Goal: Check status: Check status

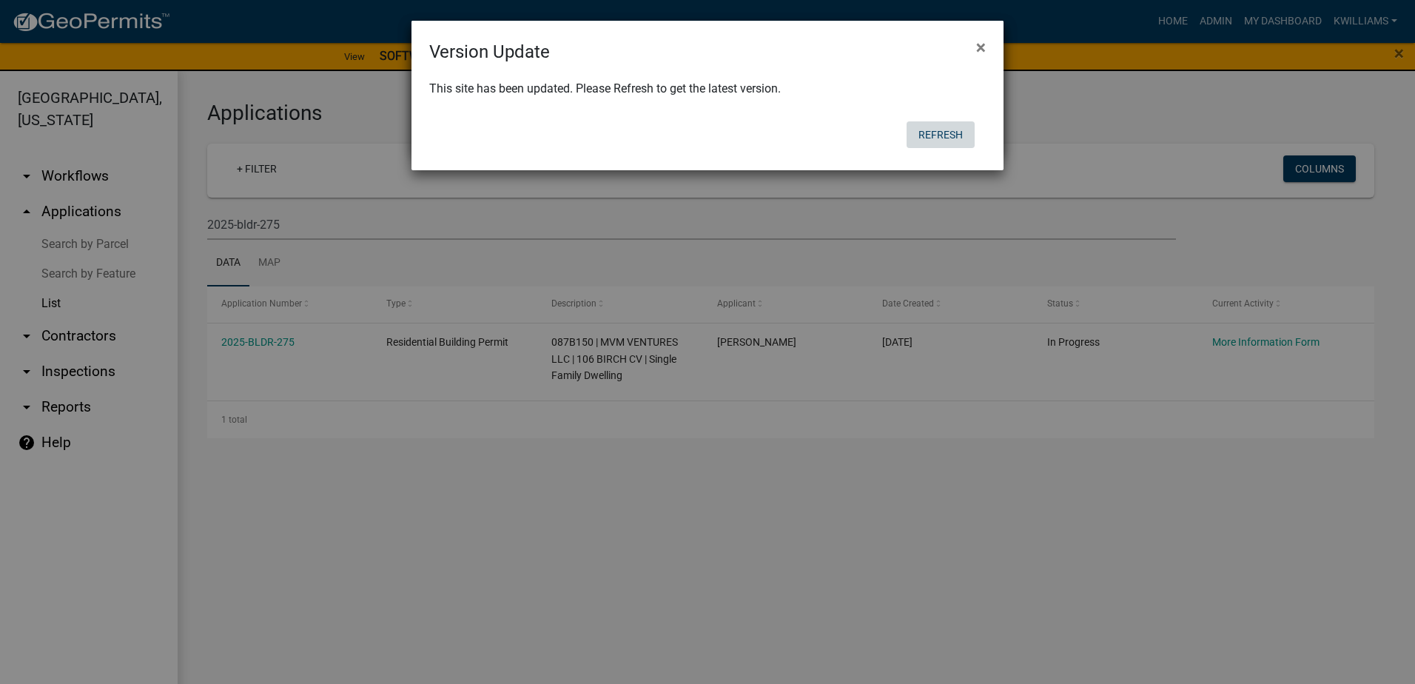
click at [919, 130] on button "Refresh" at bounding box center [941, 134] width 68 height 27
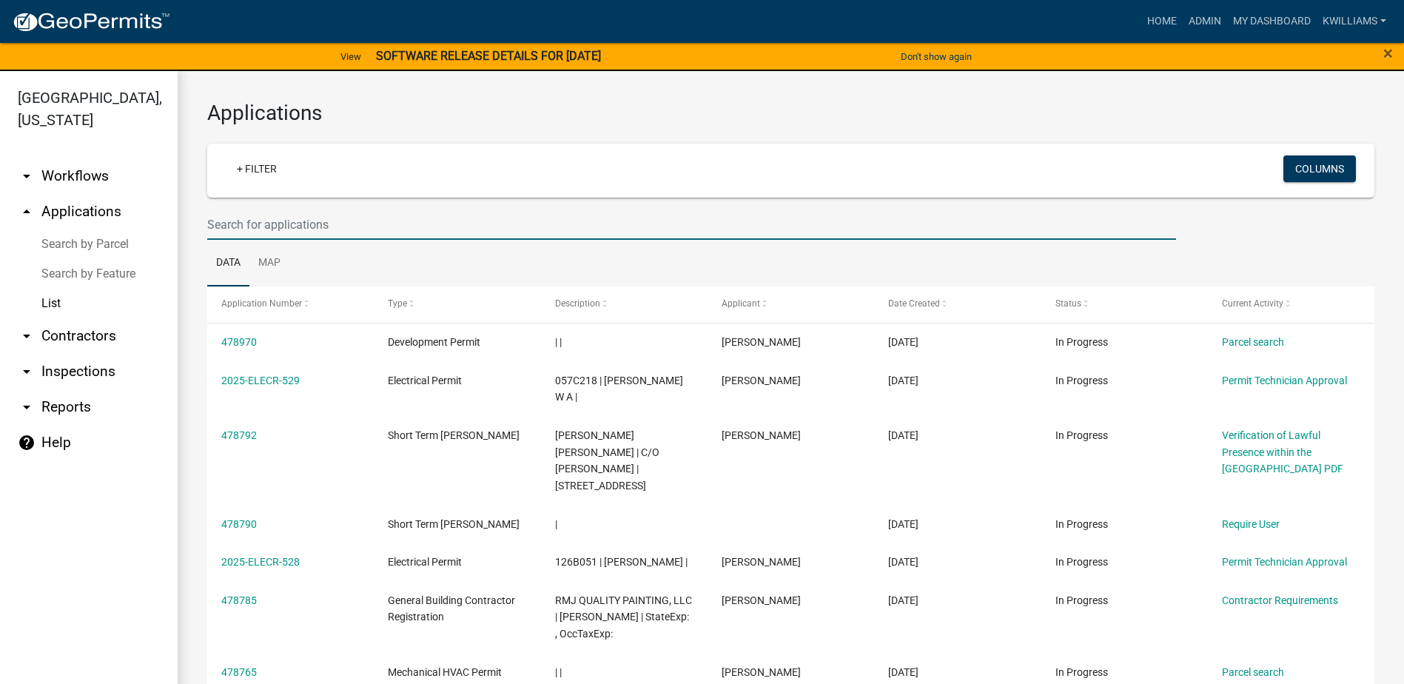
click at [294, 214] on input "text" at bounding box center [691, 224] width 969 height 30
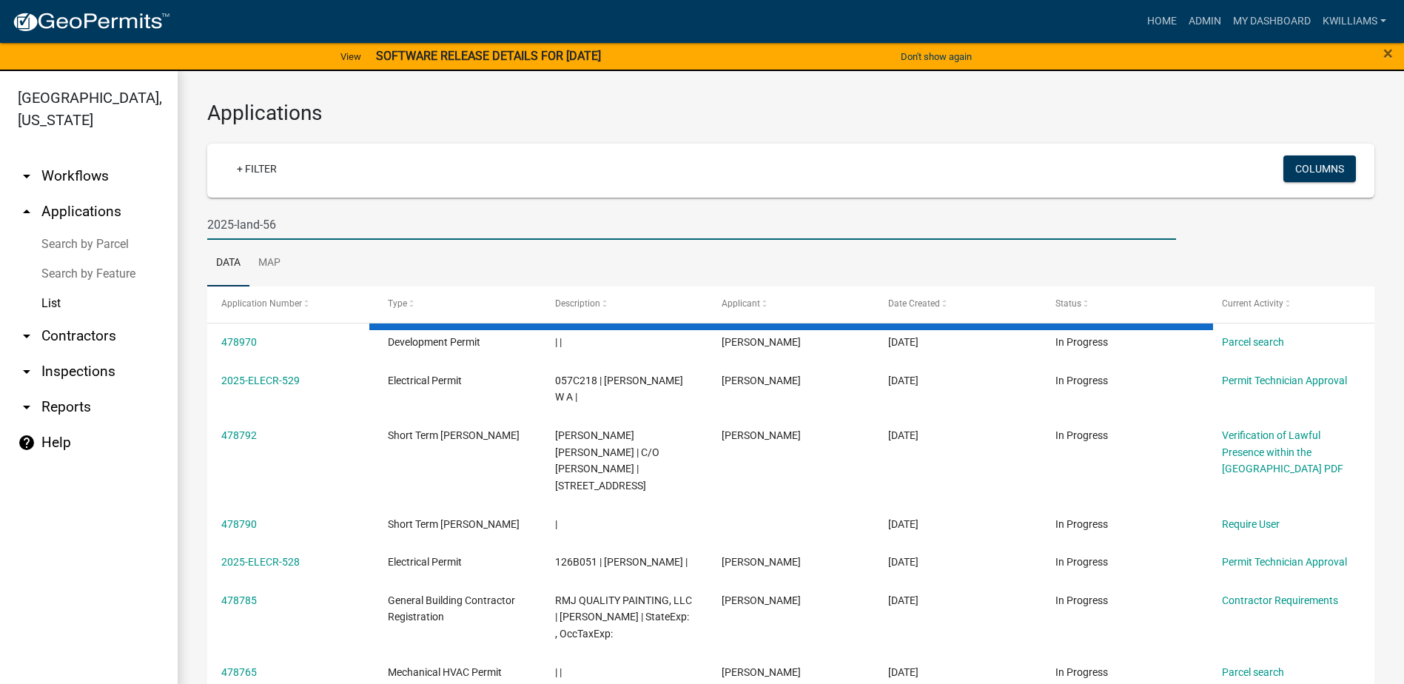
type input "2025-land-56"
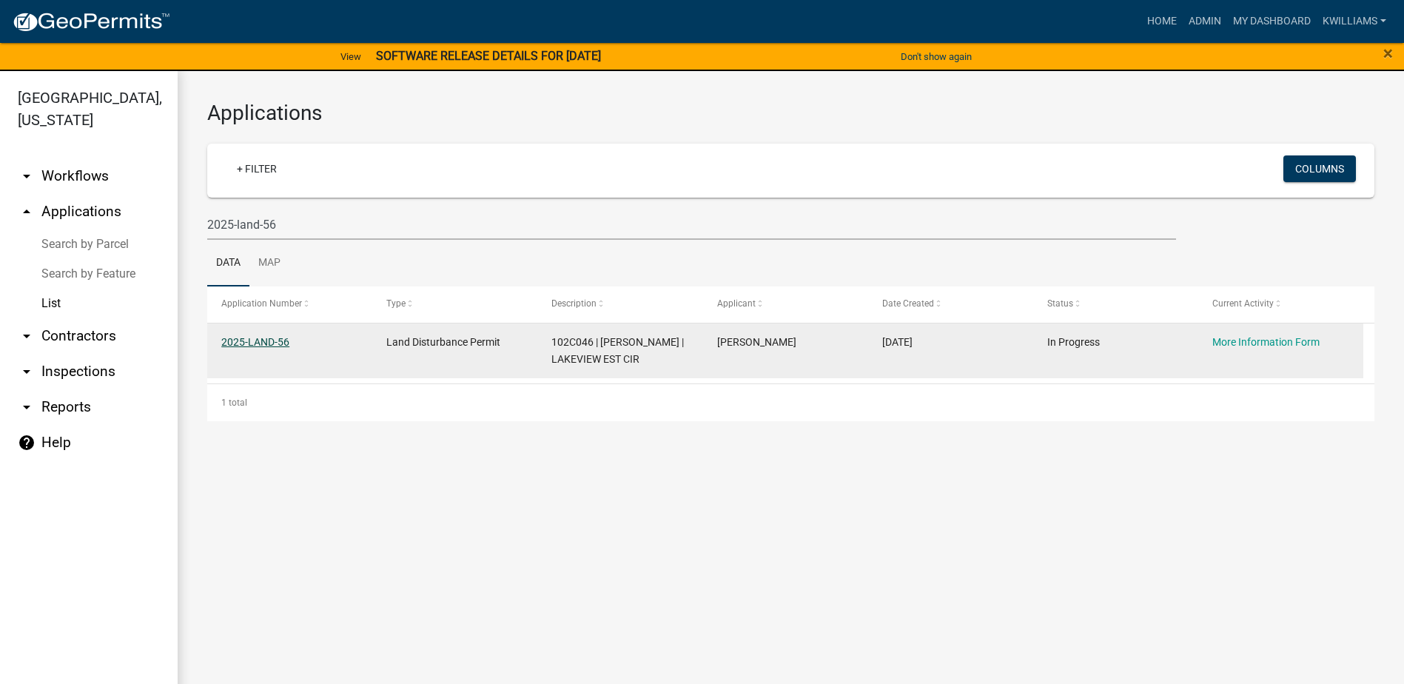
click at [255, 338] on link "2025-LAND-56" at bounding box center [255, 342] width 68 height 12
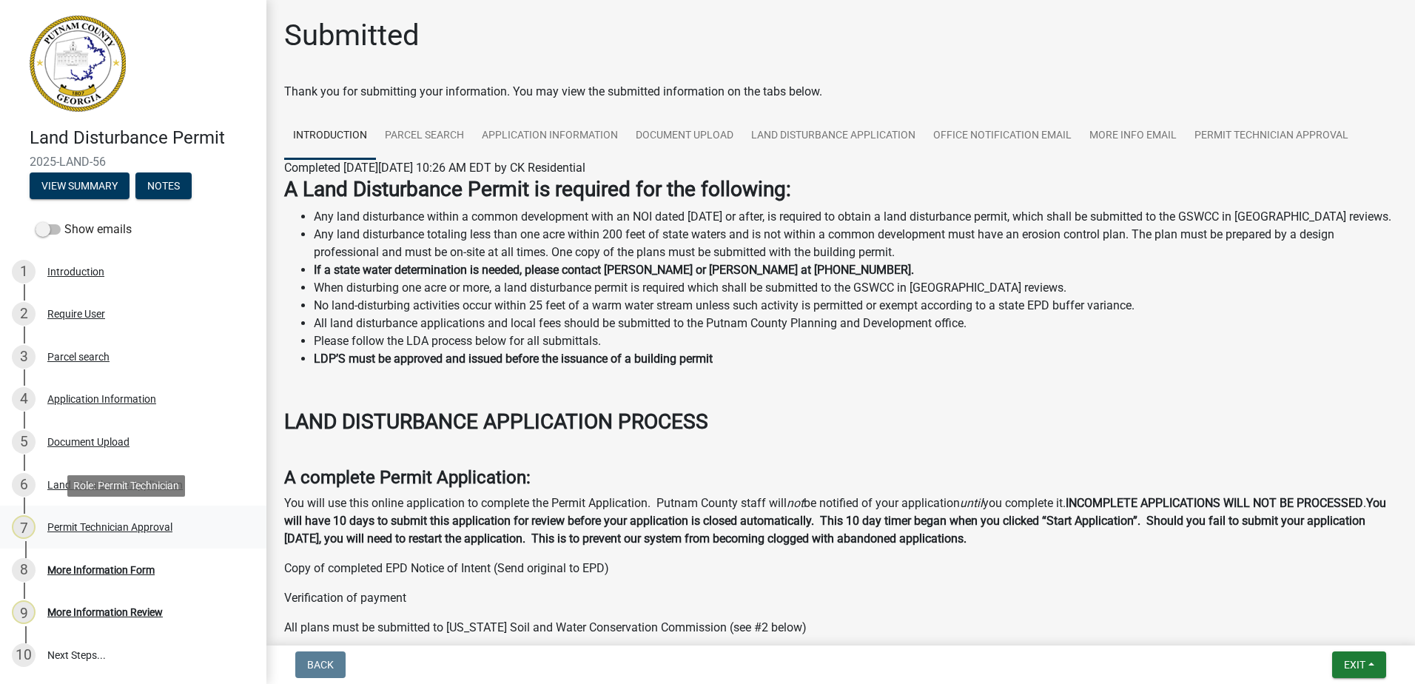
click at [84, 526] on div "Permit Technician Approval" at bounding box center [109, 527] width 125 height 10
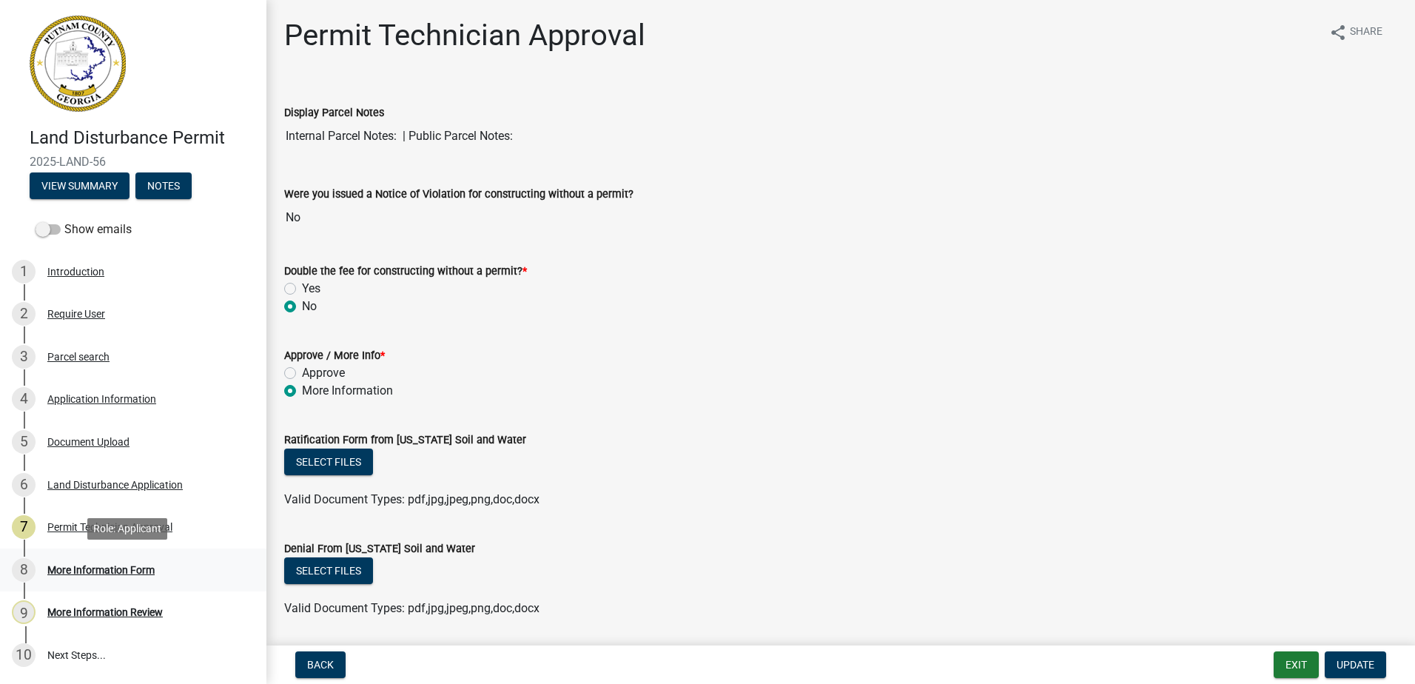
click at [68, 571] on div "More Information Form" at bounding box center [100, 570] width 107 height 10
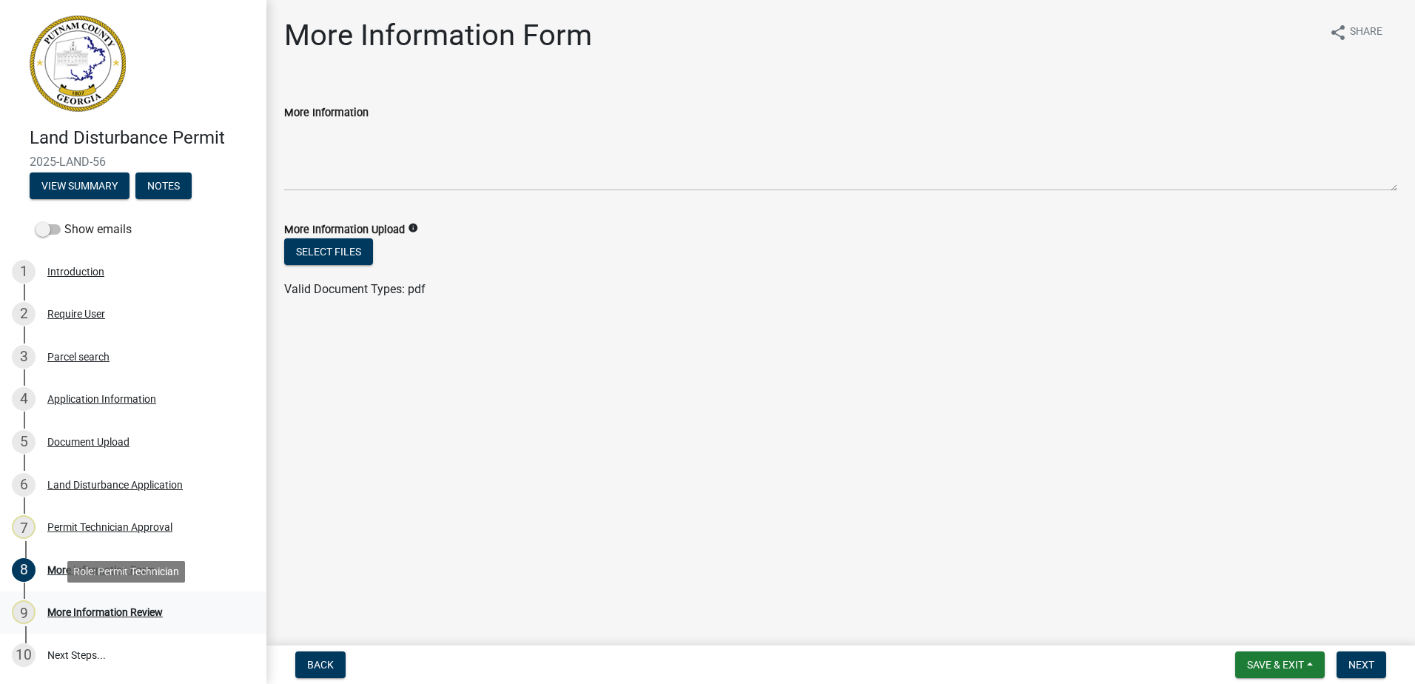
click at [76, 607] on div "More Information Review" at bounding box center [104, 612] width 115 height 10
click at [124, 480] on div "Land Disturbance Application" at bounding box center [114, 485] width 135 height 10
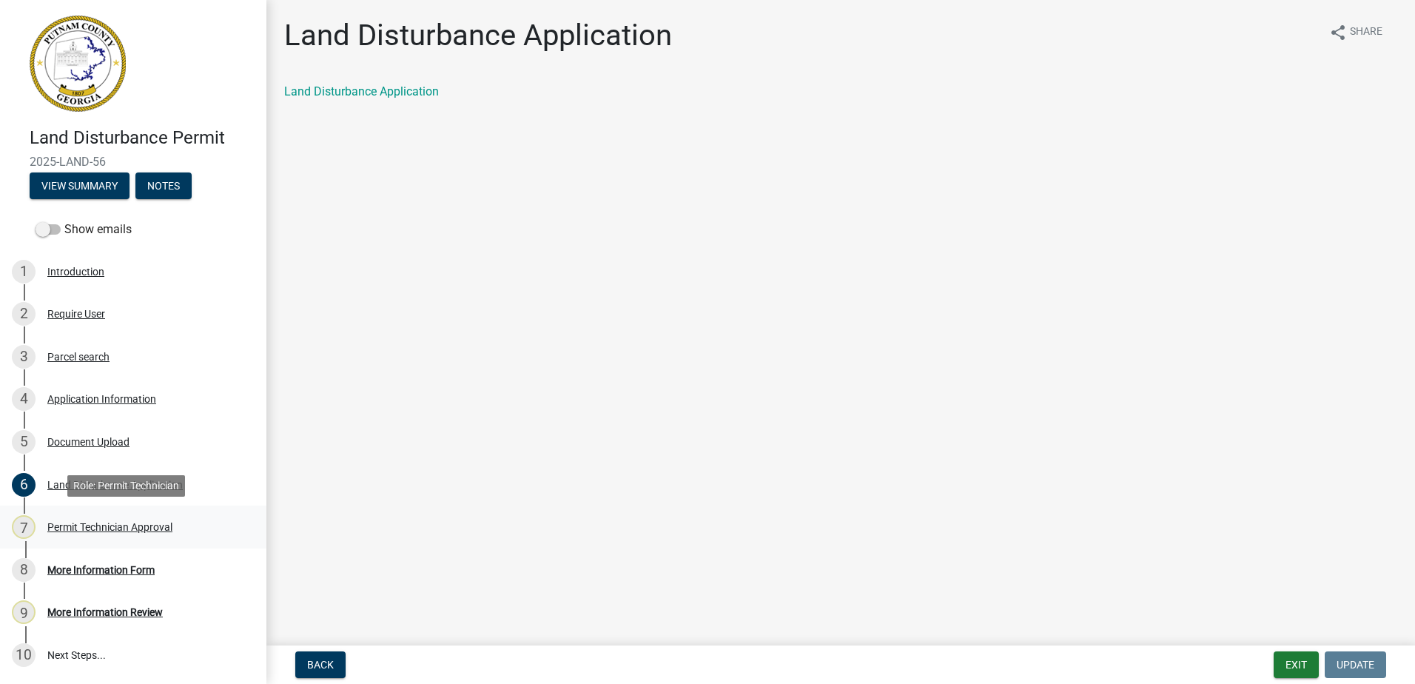
click at [113, 524] on div "Permit Technician Approval" at bounding box center [109, 527] width 125 height 10
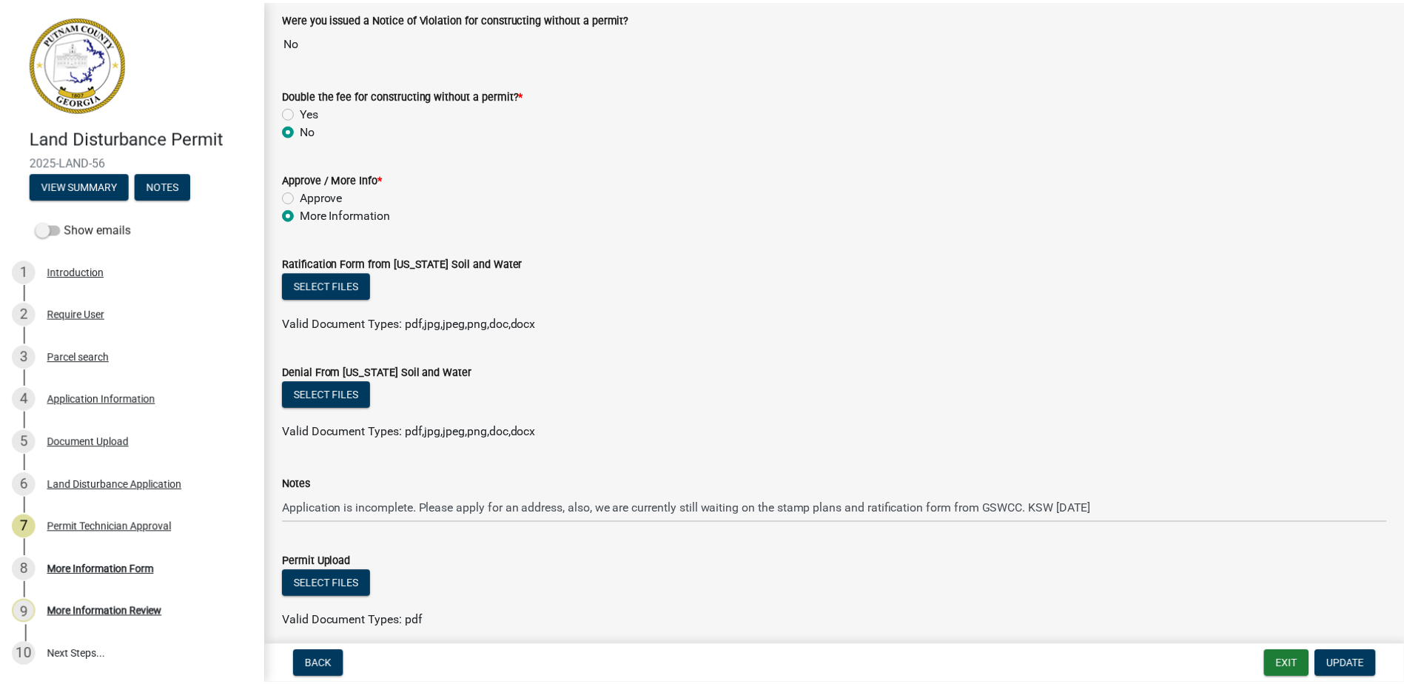
scroll to position [222, 0]
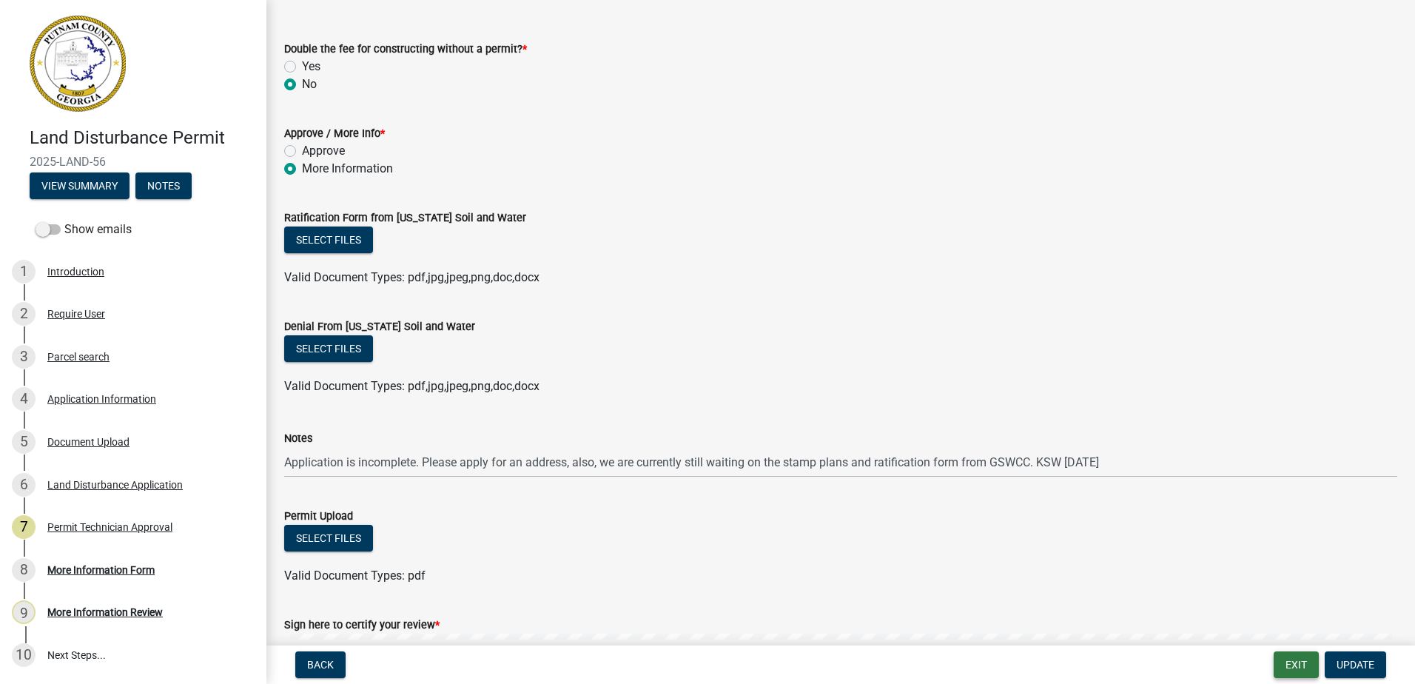
click at [1296, 672] on button "Exit" at bounding box center [1296, 664] width 45 height 27
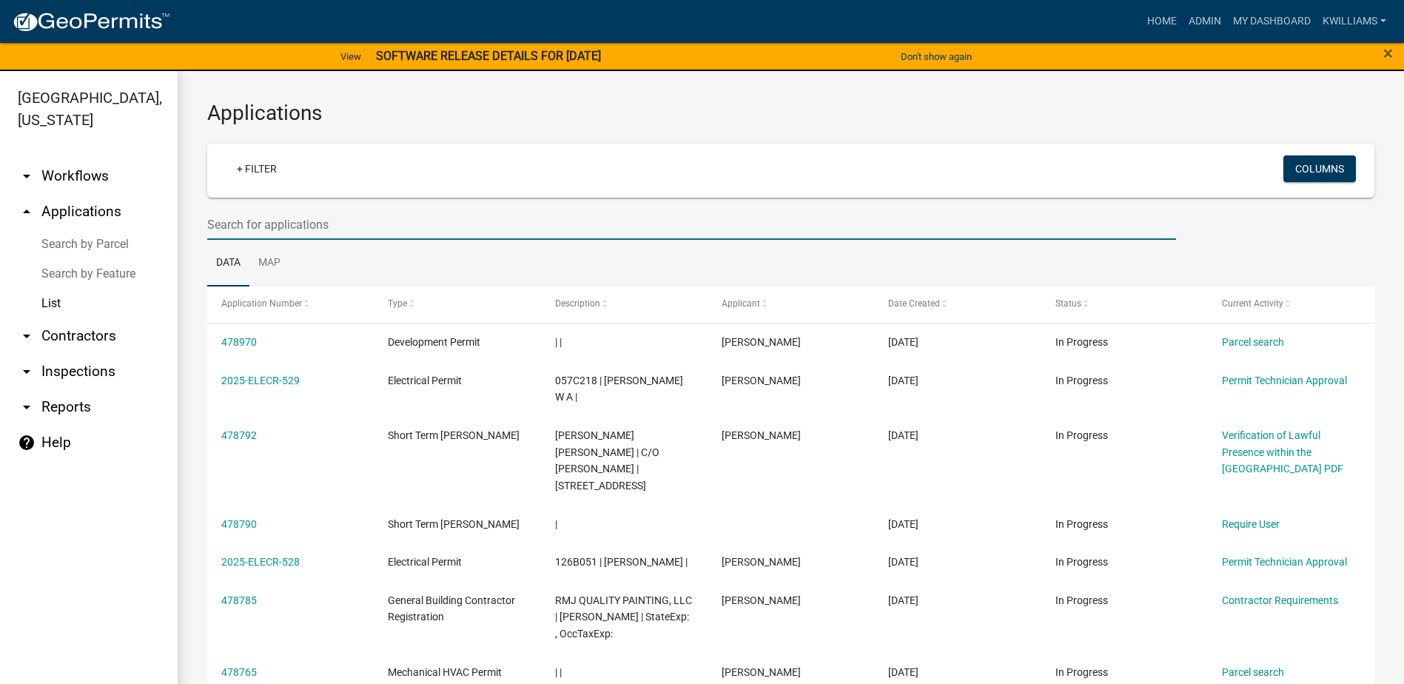
click at [315, 225] on input "text" at bounding box center [691, 224] width 969 height 30
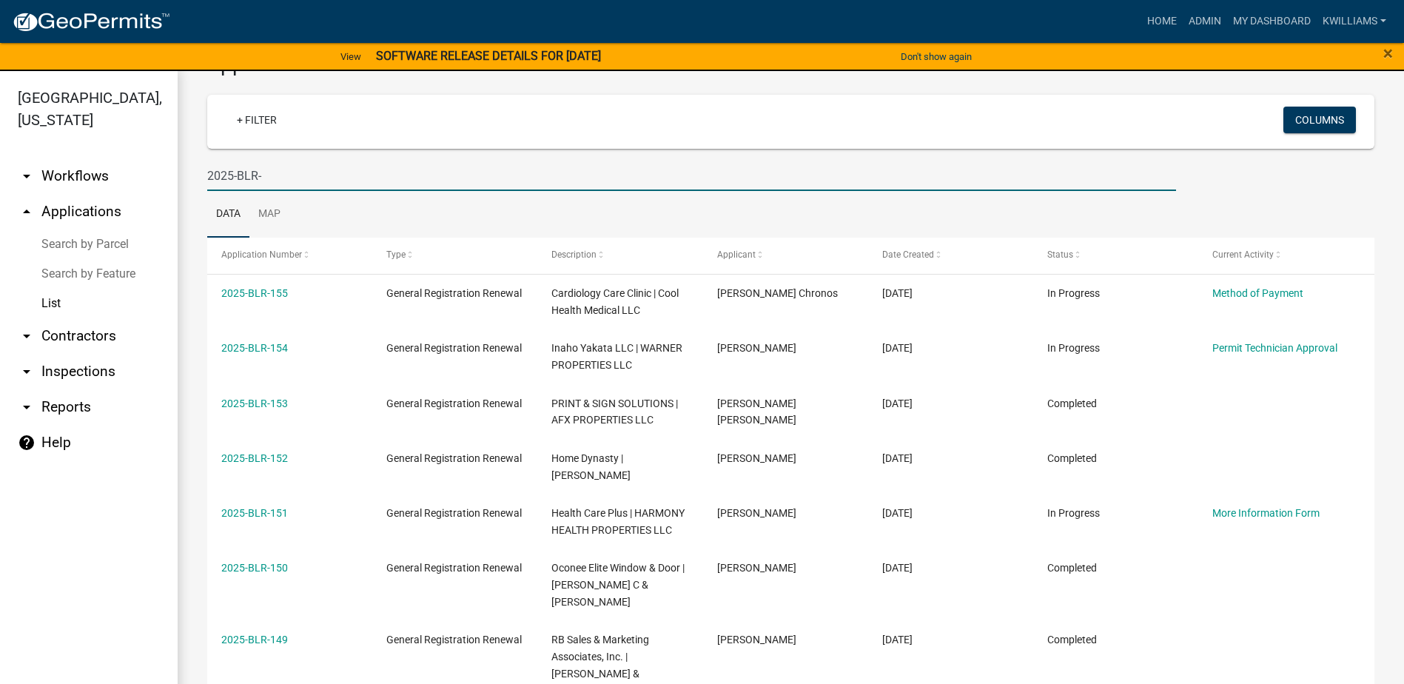
scroll to position [74, 0]
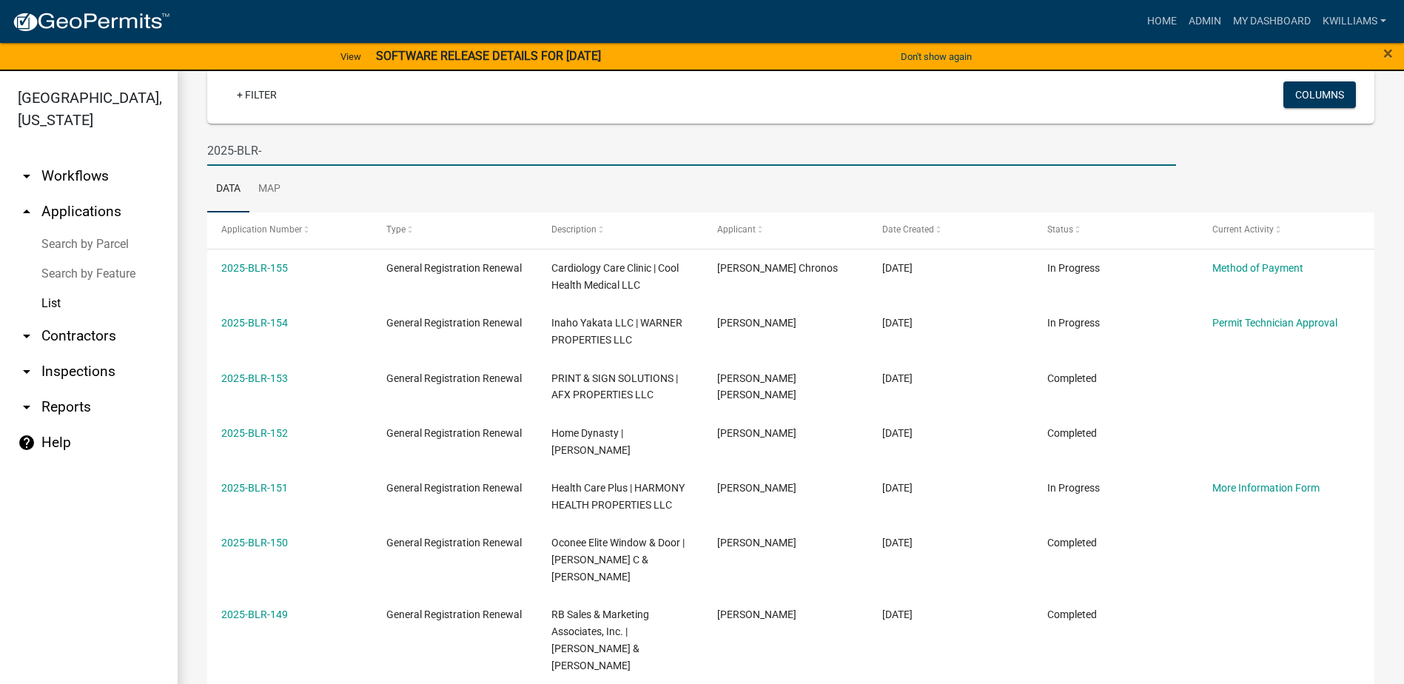
type input "2025-BLR-"
drag, startPoint x: 273, startPoint y: 160, endPoint x: 76, endPoint y: 161, distance: 196.9
click at [76, 161] on div "[GEOGRAPHIC_DATA], [US_STATE] arrow_drop_down Workflows List arrow_drop_up Appl…" at bounding box center [702, 386] width 1404 height 631
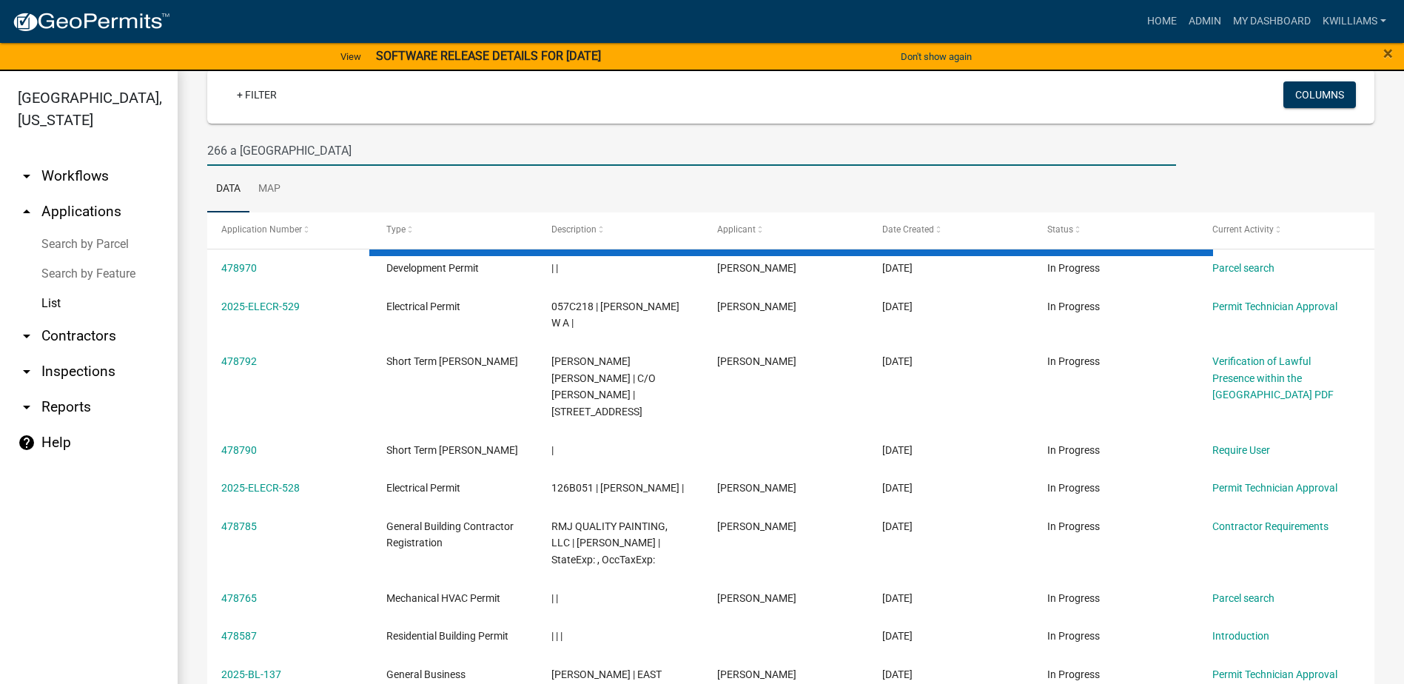
type input "266 a [GEOGRAPHIC_DATA]"
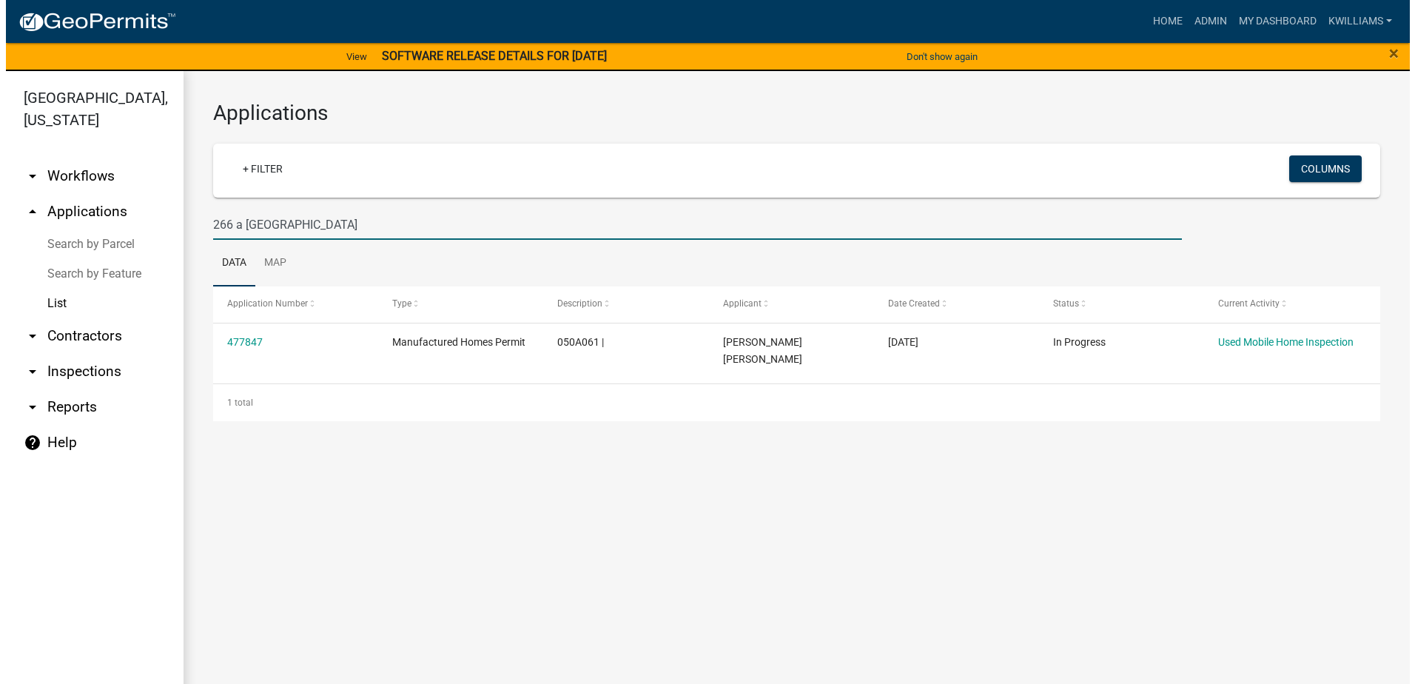
scroll to position [0, 0]
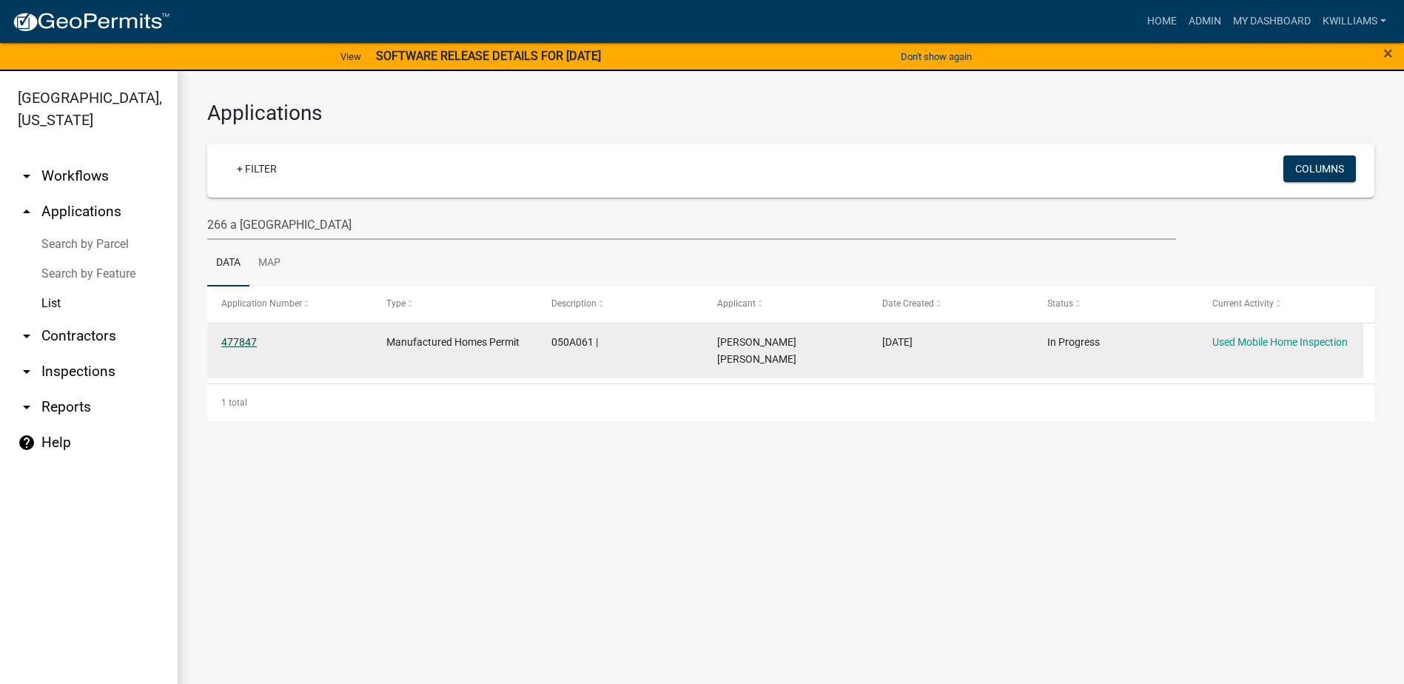
click at [227, 346] on link "477847" at bounding box center [239, 342] width 36 height 12
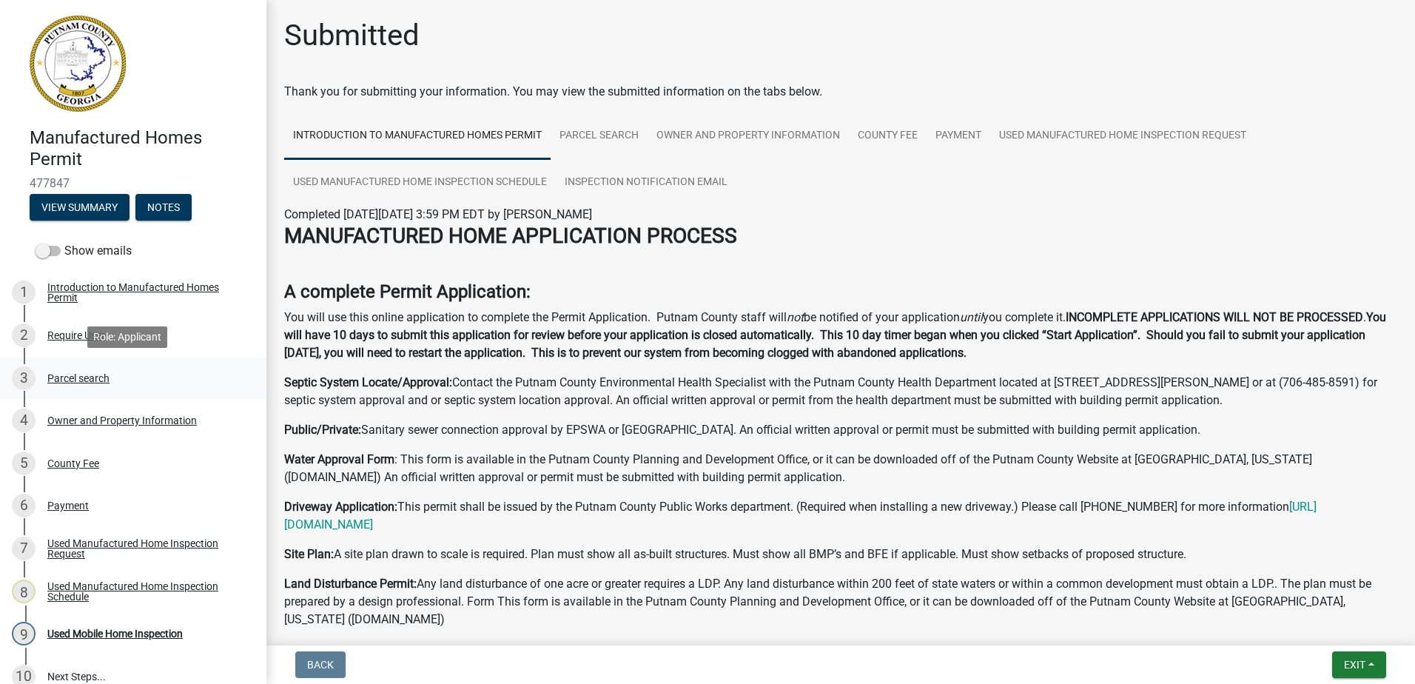
click at [74, 377] on div "Parcel search" at bounding box center [78, 378] width 62 height 10
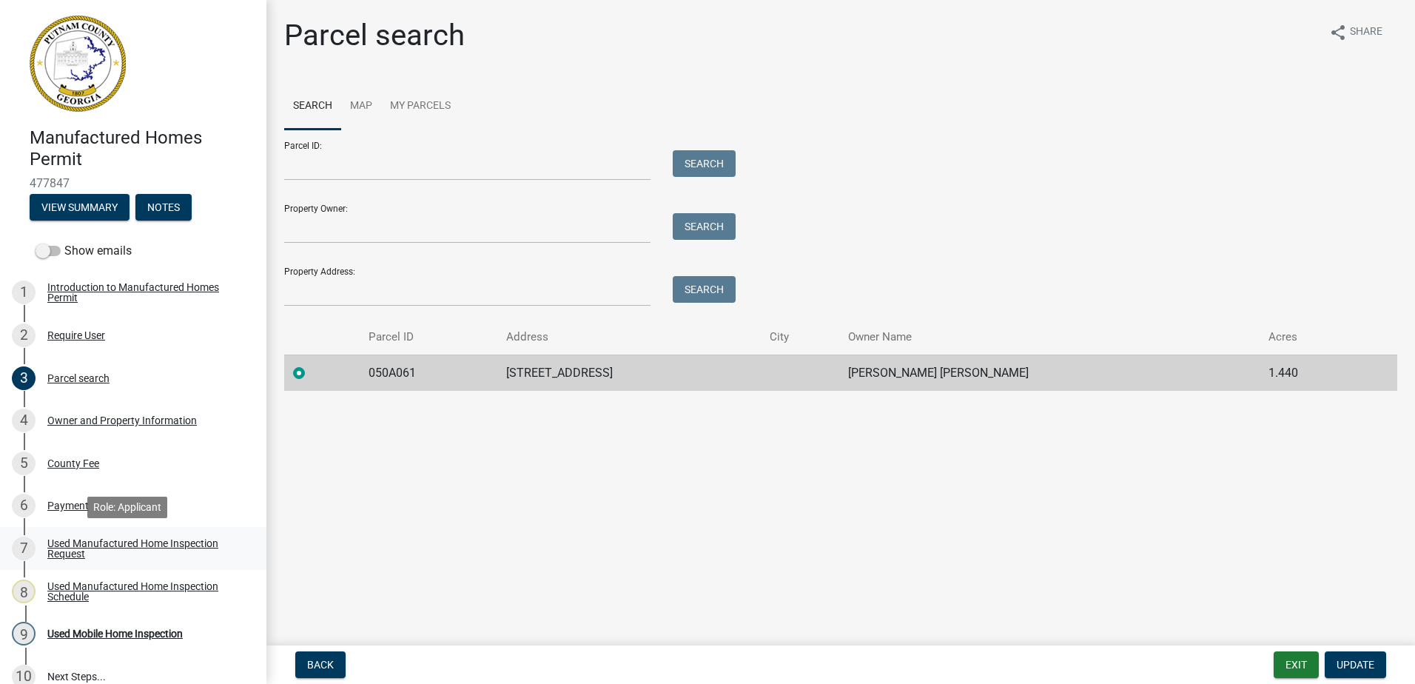
click at [127, 548] on div "Used Manufactured Home Inspection Request" at bounding box center [144, 548] width 195 height 21
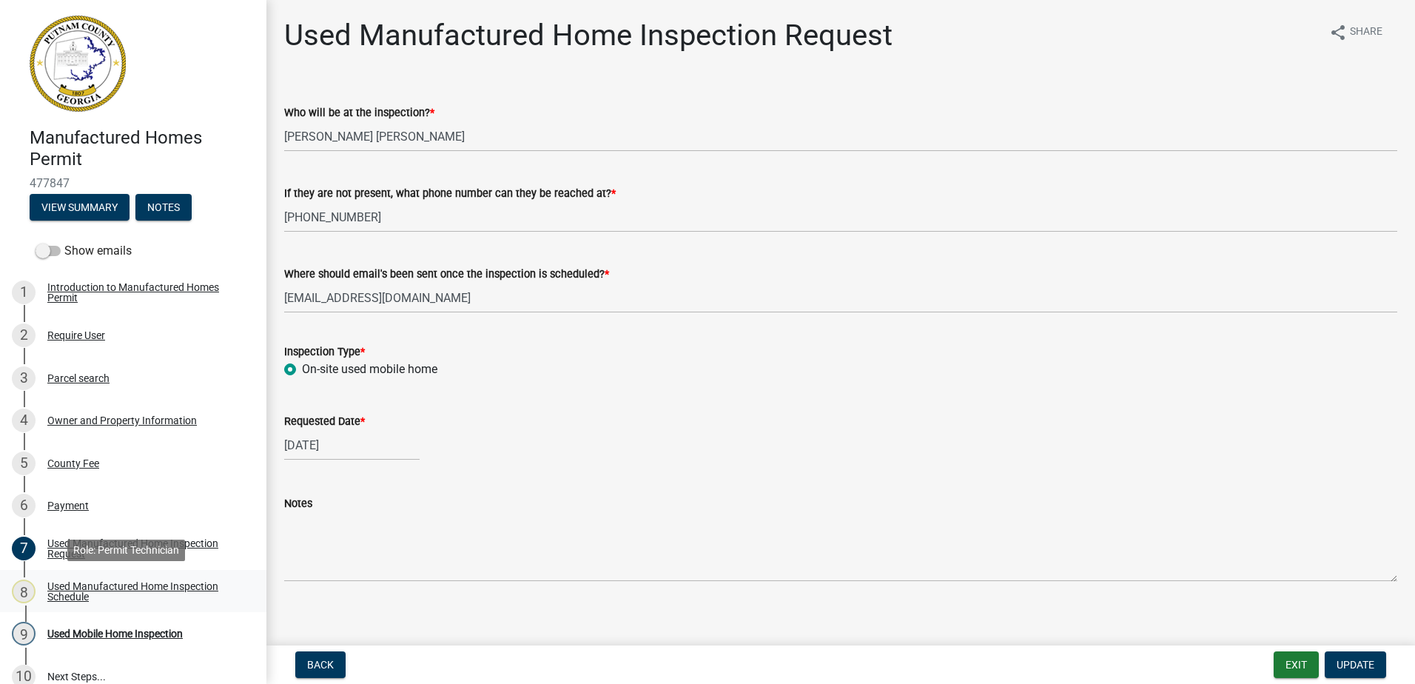
click at [89, 574] on link "8 Used Manufactured Home Inspection Schedule" at bounding box center [133, 591] width 266 height 43
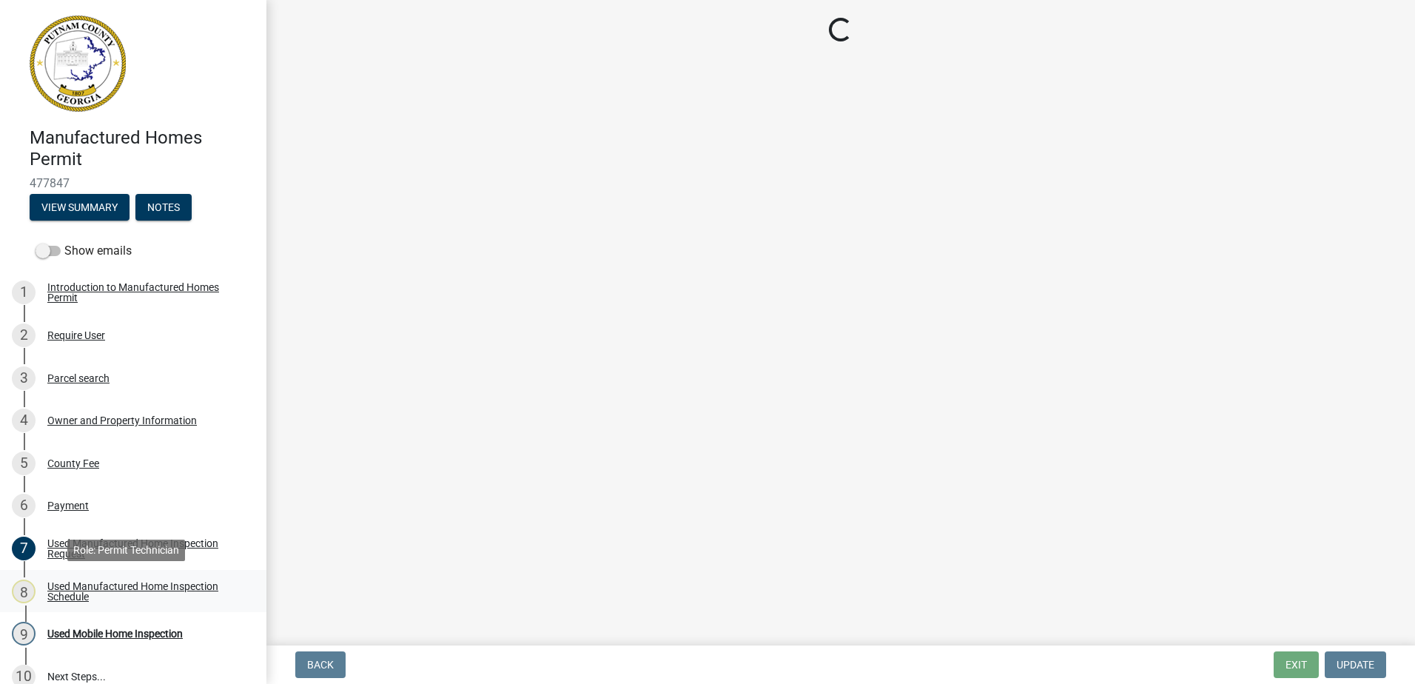
select select "a0ea4169-8540-4a2c-b9f4-cf4c1ffdeb95"
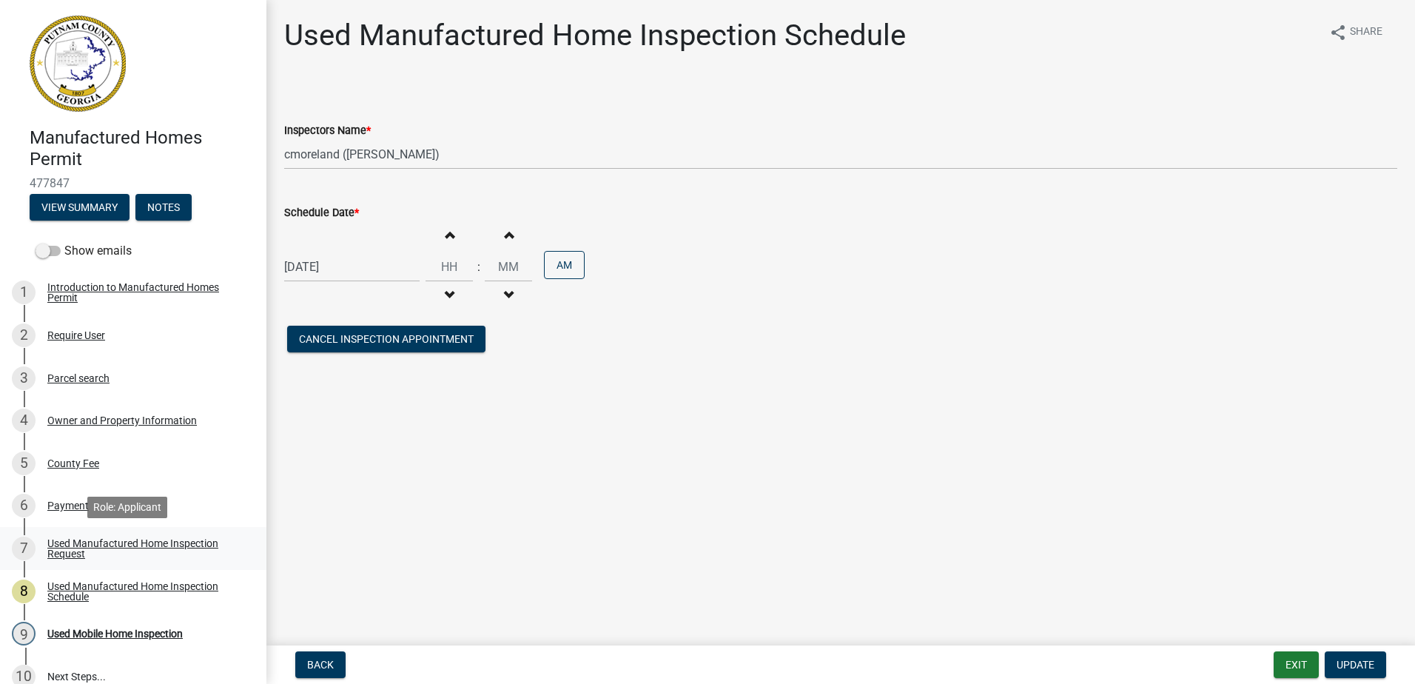
click at [73, 542] on div "Used Manufactured Home Inspection Request" at bounding box center [144, 548] width 195 height 21
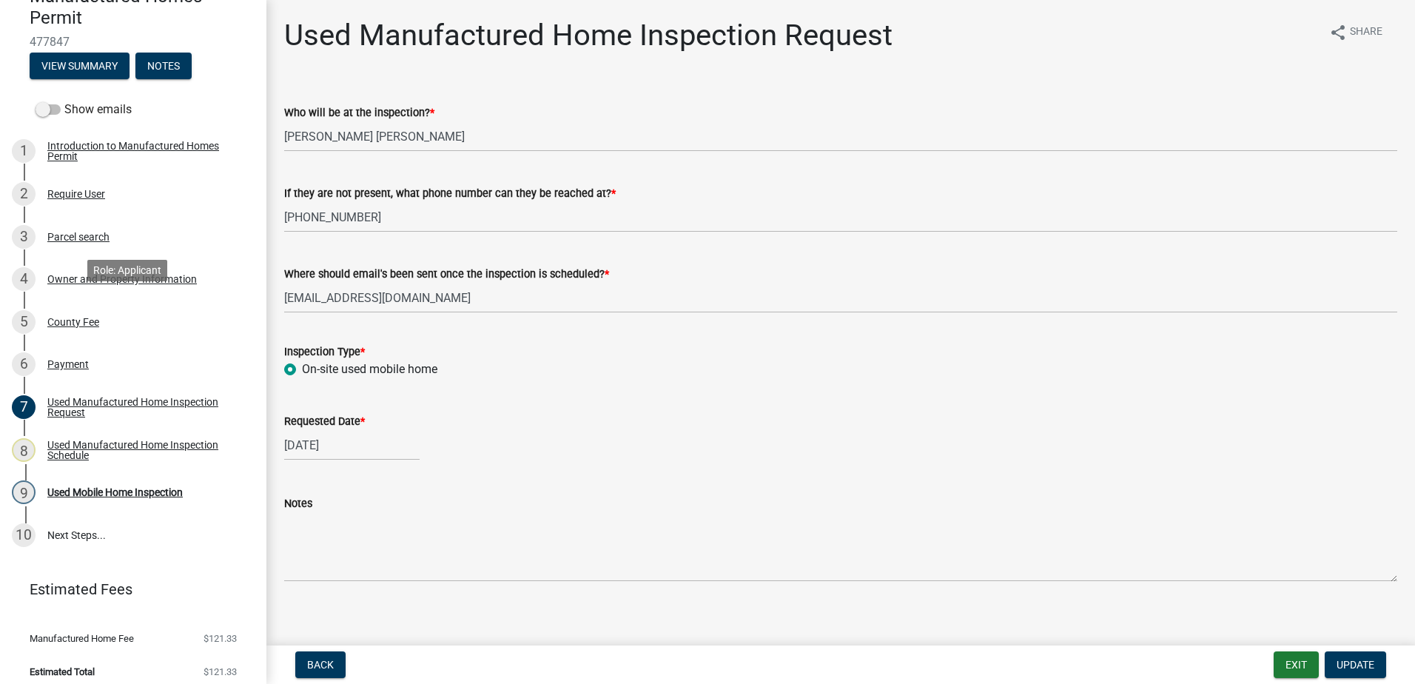
scroll to position [152, 0]
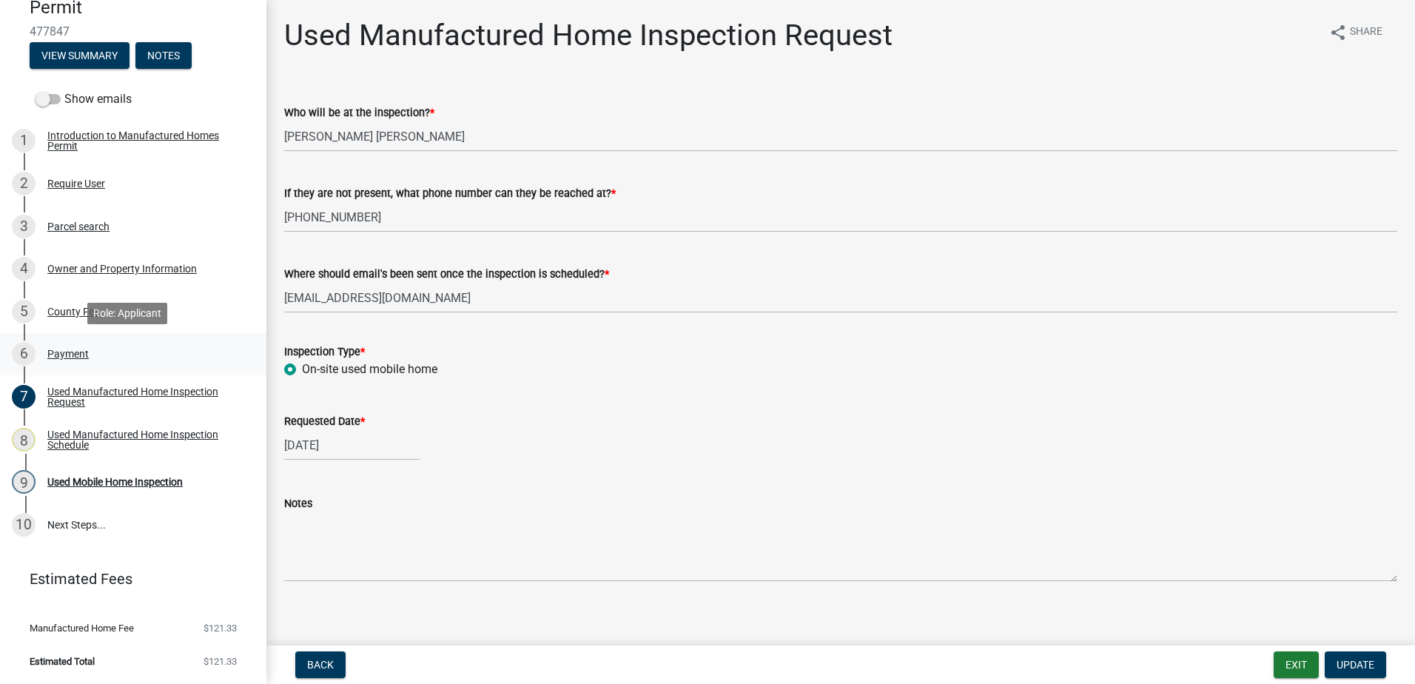
click at [54, 346] on div "6 Payment" at bounding box center [127, 354] width 231 height 24
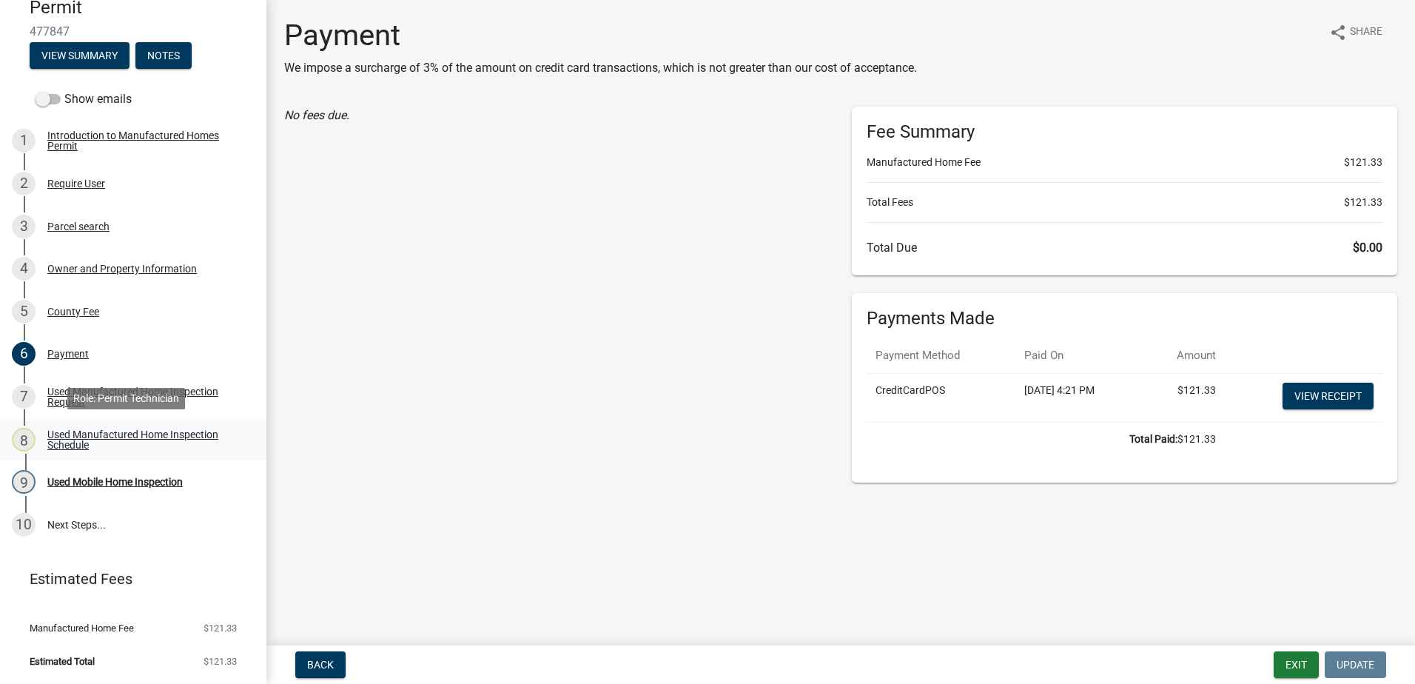
click at [90, 431] on div "Used Manufactured Home Inspection Schedule" at bounding box center [144, 439] width 195 height 21
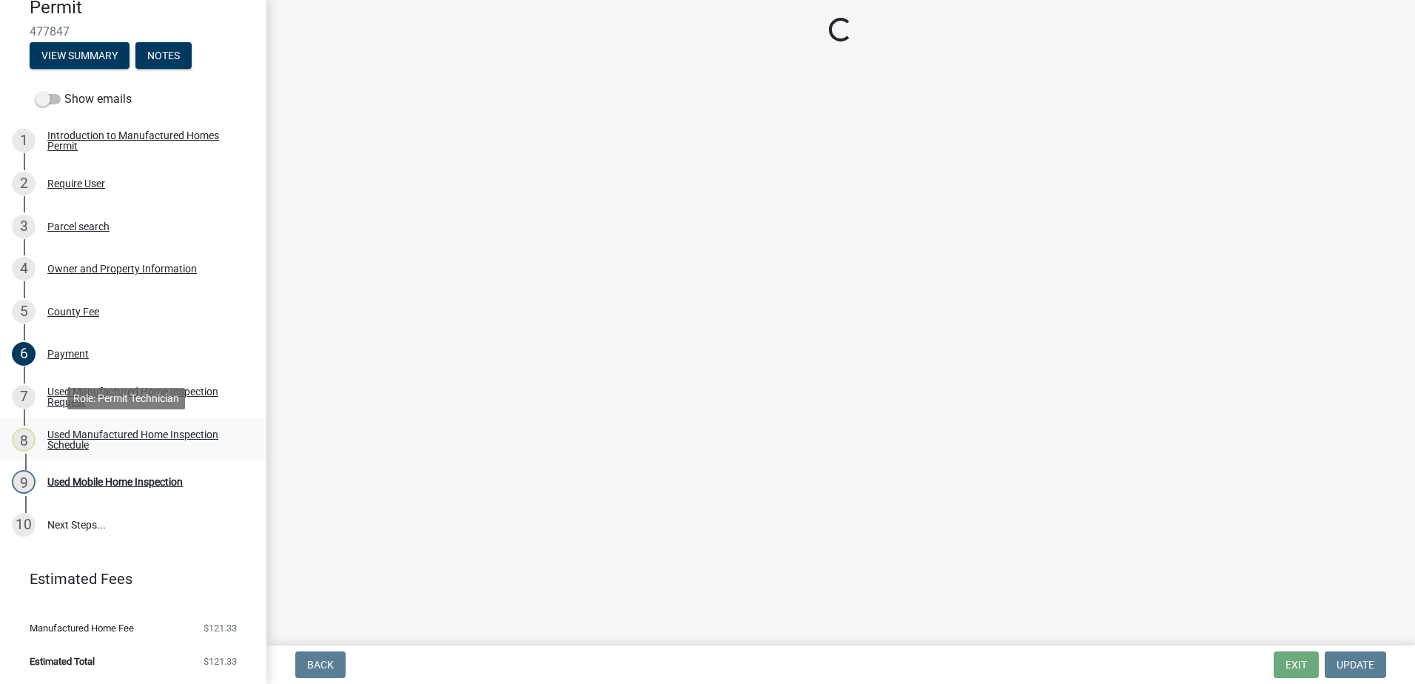
select select "a0ea4169-8540-4a2c-b9f4-cf4c1ffdeb95"
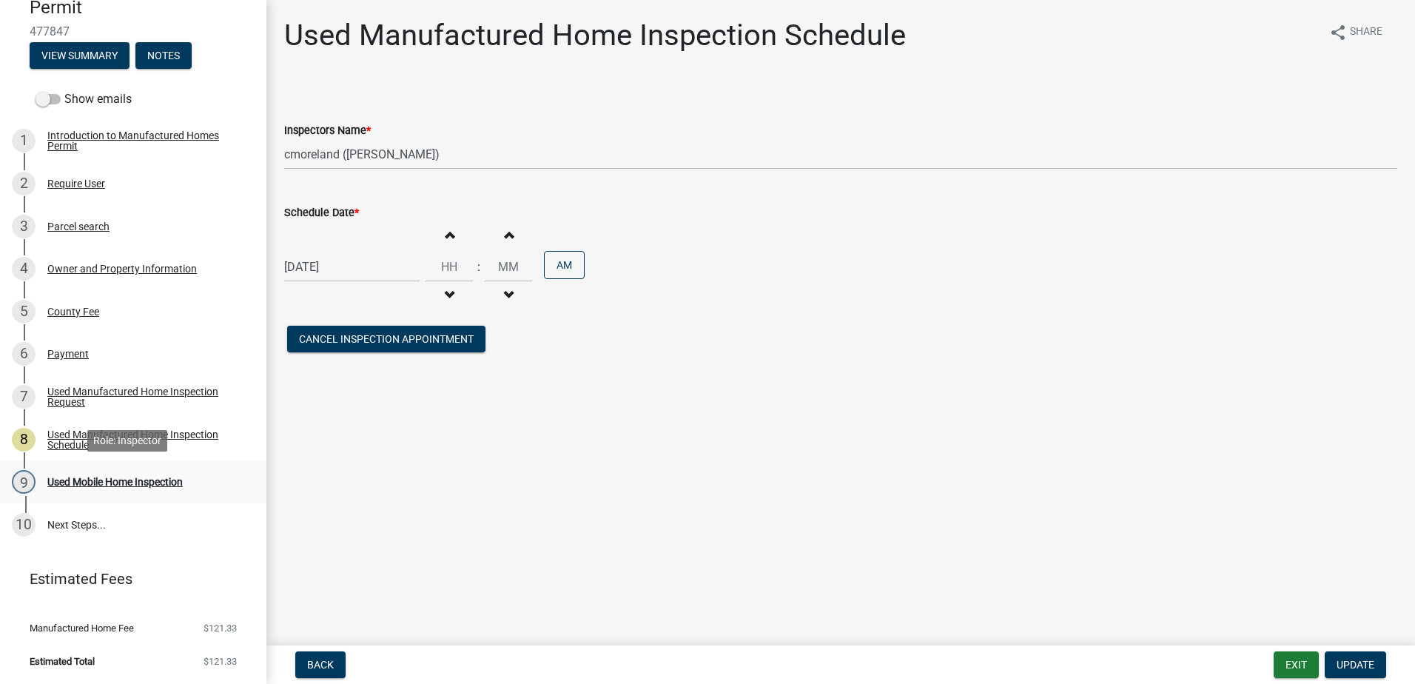
click at [81, 477] on div "Used Mobile Home Inspection" at bounding box center [114, 482] width 135 height 10
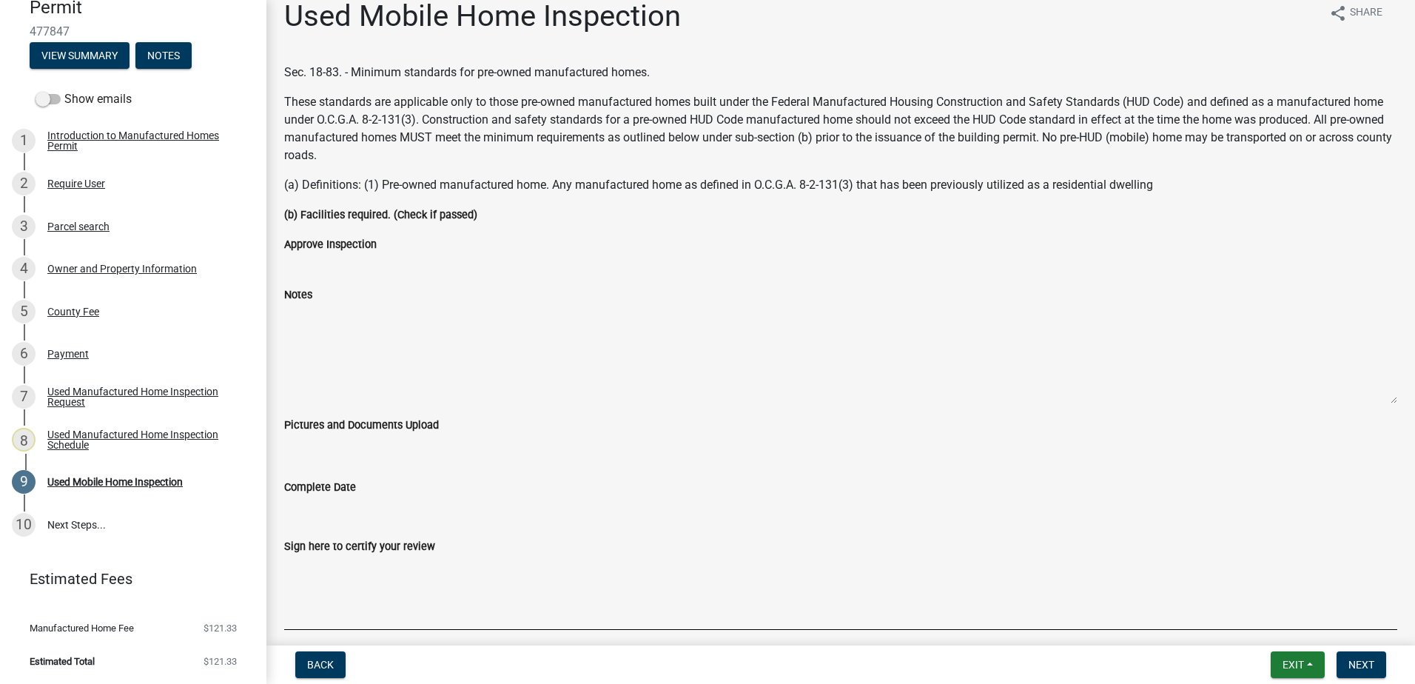
scroll to position [0, 0]
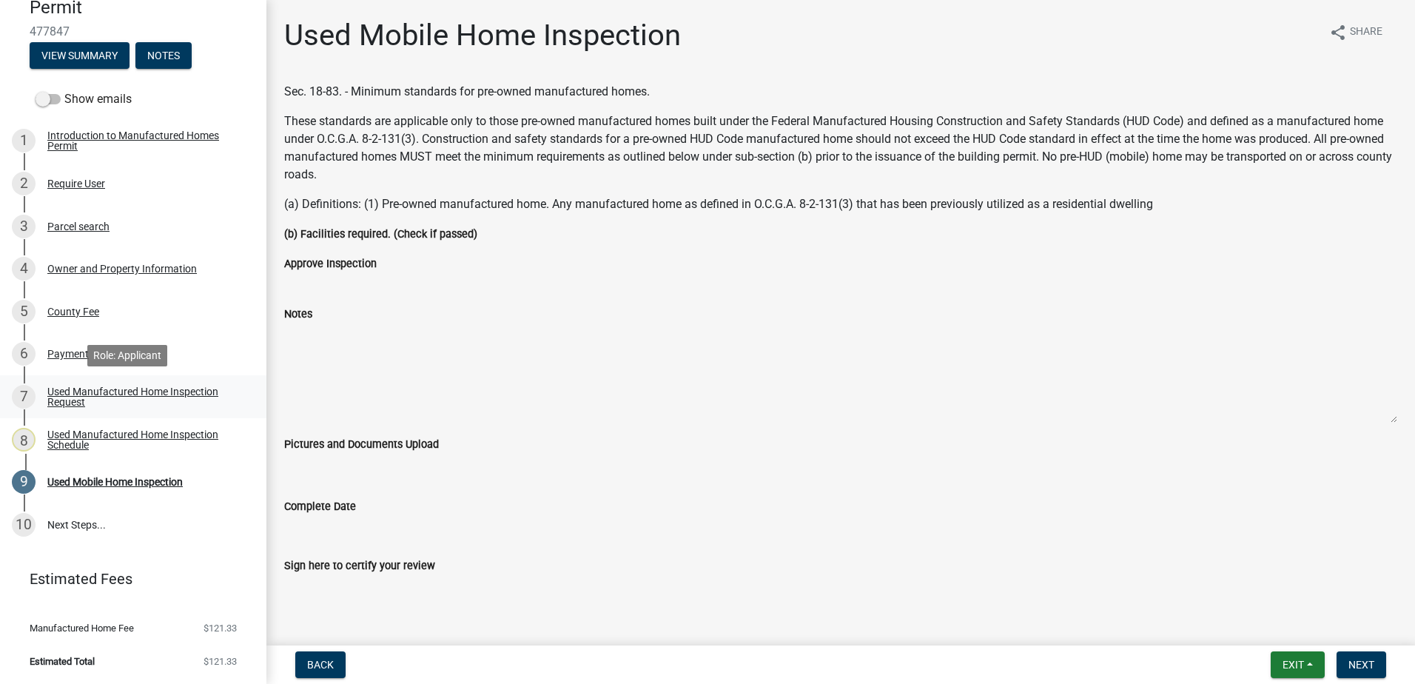
click at [86, 399] on div "Used Manufactured Home Inspection Request" at bounding box center [144, 396] width 195 height 21
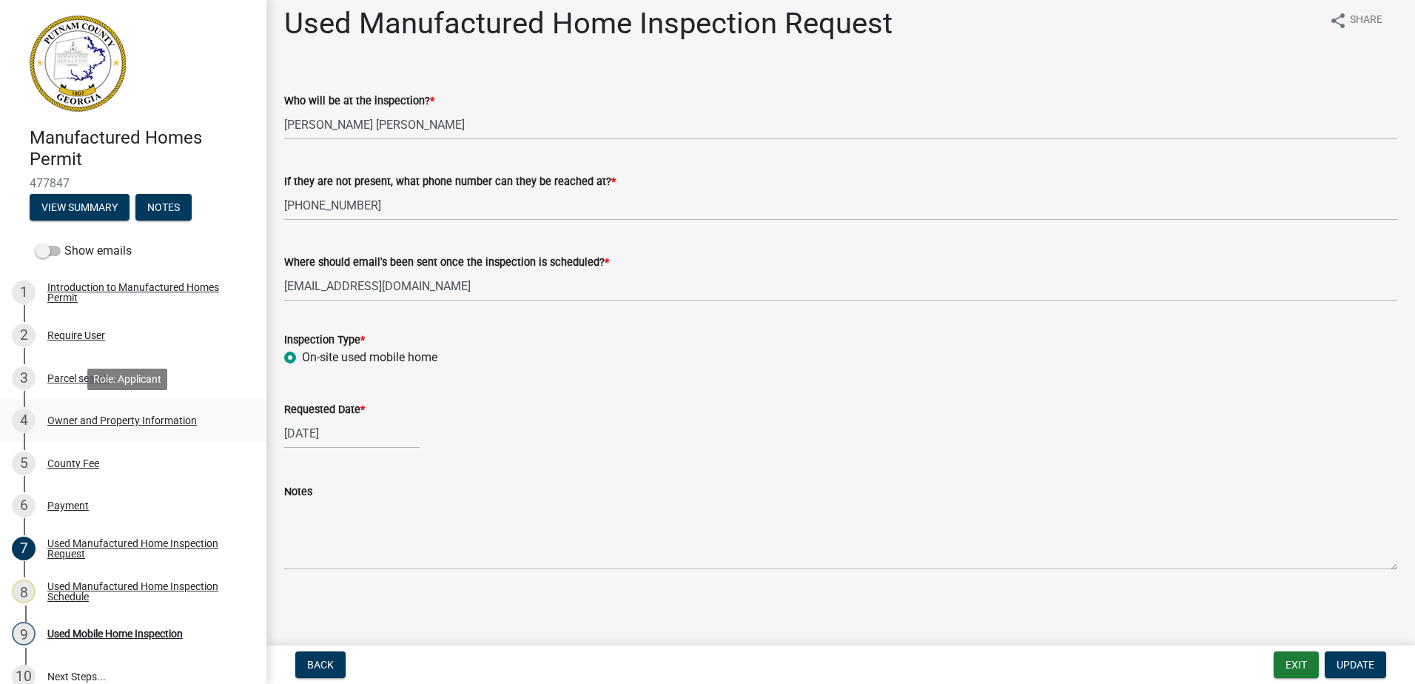
click at [94, 420] on div "Owner and Property Information" at bounding box center [122, 420] width 150 height 10
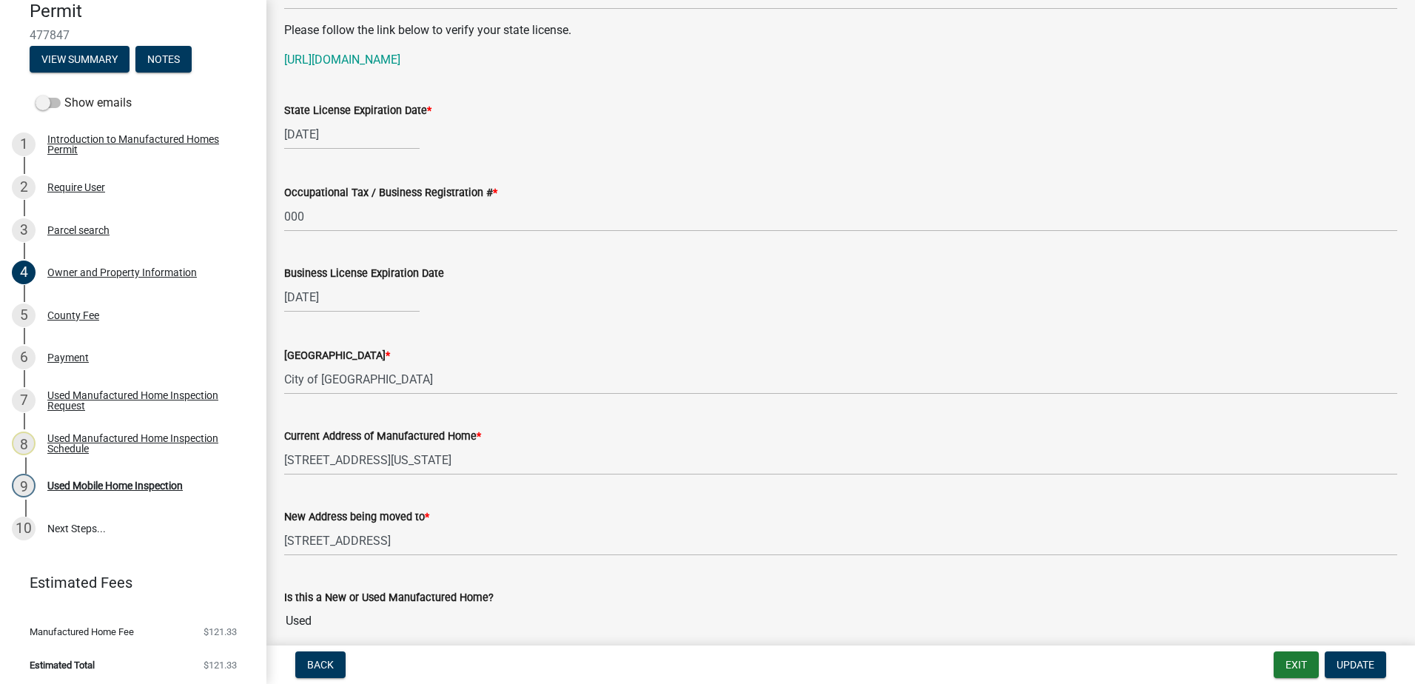
scroll to position [1184, 0]
